Goal: Information Seeking & Learning: Learn about a topic

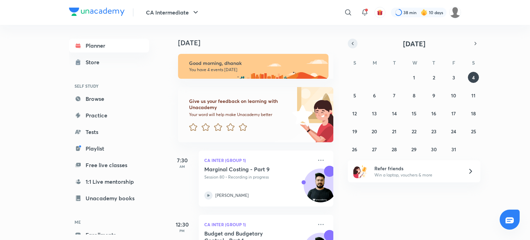
click at [354, 45] on icon "button" at bounding box center [353, 43] width 6 height 6
click at [412, 111] on abbr "17" at bounding box center [414, 113] width 4 height 7
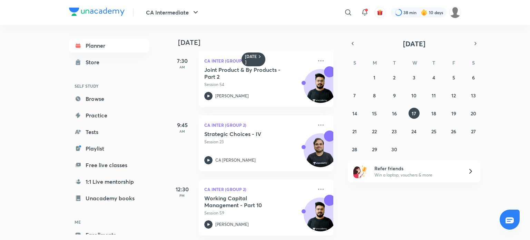
scroll to position [10, 0]
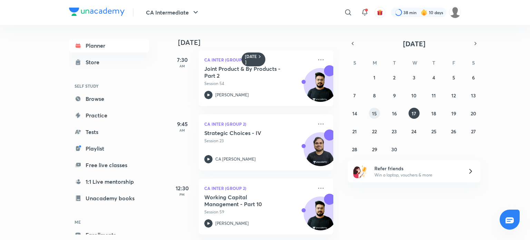
click at [377, 113] on button "15" at bounding box center [374, 113] width 11 height 11
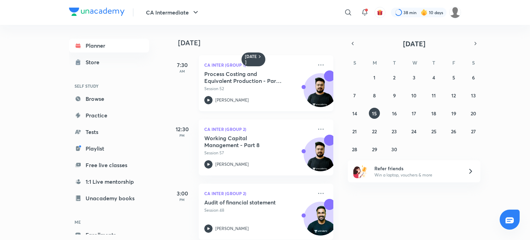
click at [218, 102] on p "[PERSON_NAME]" at bounding box center [231, 100] width 33 height 6
